Goal: Find specific page/section

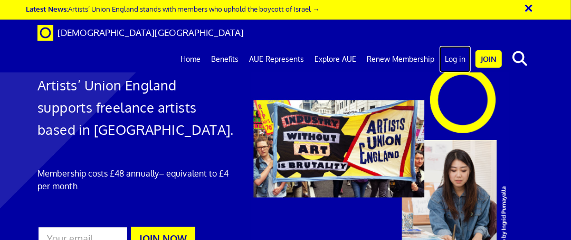
click at [448, 46] on link "Log in" at bounding box center [455, 59] width 31 height 26
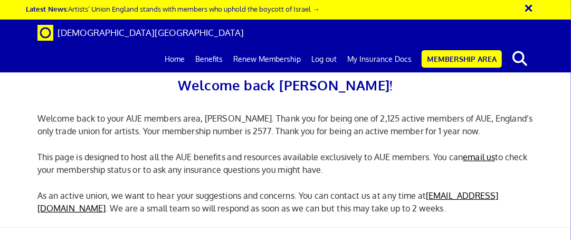
scroll to position [0, 3]
click at [360, 46] on link "My Insurance Docs" at bounding box center [379, 59] width 75 height 26
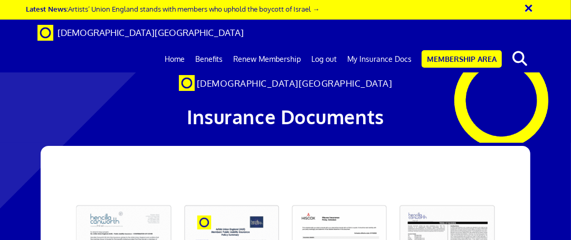
scroll to position [158, 0]
